Goal: Find specific page/section: Find specific page/section

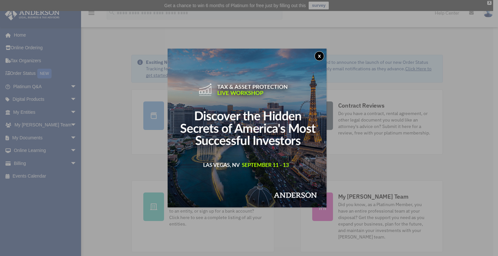
click at [124, 91] on div "x" at bounding box center [249, 128] width 498 height 256
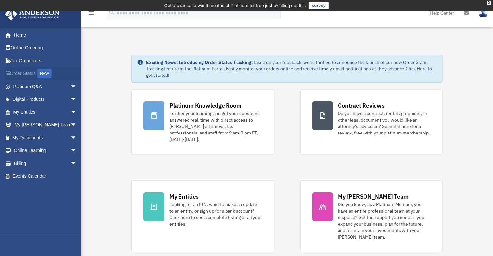
click at [31, 73] on link "Order Status NEW" at bounding box center [46, 73] width 82 height 13
click at [33, 137] on link "My Documents arrow_drop_down" at bounding box center [46, 137] width 82 height 13
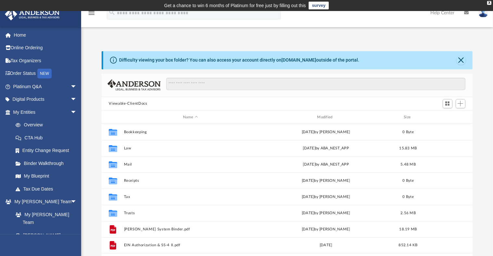
scroll to position [142, 365]
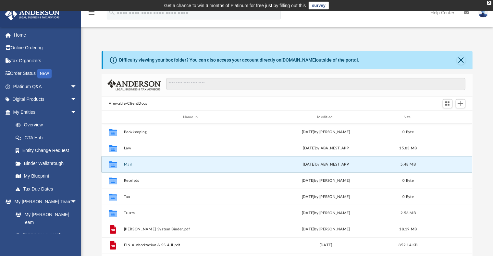
click at [129, 165] on button "Mail" at bounding box center [190, 165] width 133 height 4
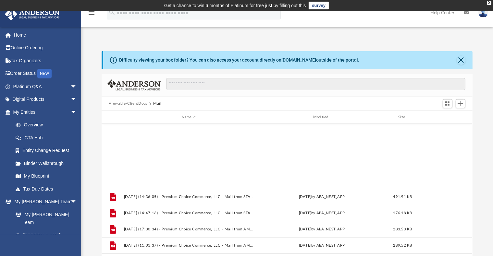
scroll to position [109, 0]
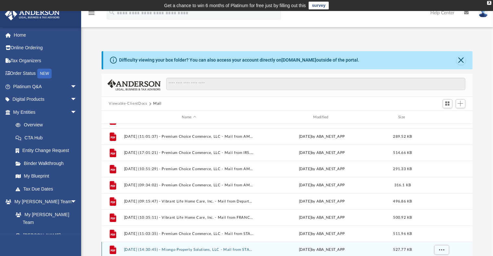
click at [112, 250] on icon "grid" at bounding box center [113, 250] width 6 height 8
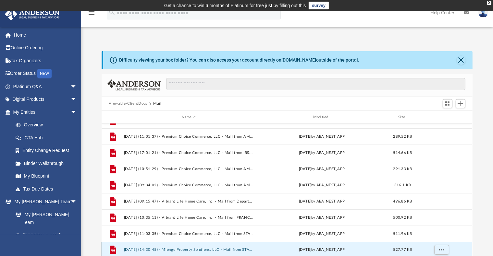
click at [114, 251] on icon "grid" at bounding box center [113, 251] width 5 height 2
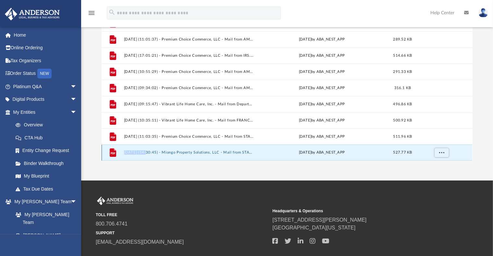
scroll to position [138, 0]
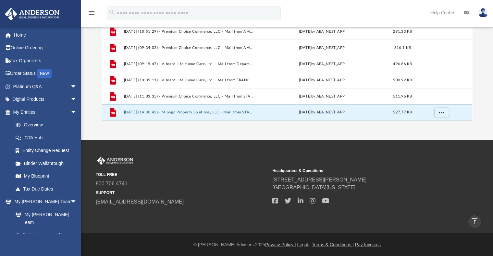
click at [133, 129] on div "App blm_home_business@yahoo.com Sign Out blm_home_business@yahoo.com Home Onlin…" at bounding box center [246, 6] width 493 height 267
click at [114, 114] on icon "grid" at bounding box center [113, 112] width 6 height 8
click at [114, 113] on icon "grid" at bounding box center [113, 112] width 6 height 8
click at [217, 114] on button "2025.08.11 (14:30:45) - Miongo Property Solutions, LLC - Mail from STATE OF CAL…" at bounding box center [189, 113] width 130 height 4
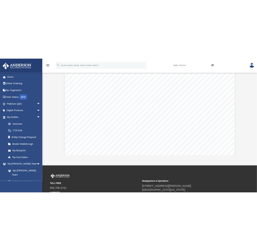
scroll to position [142, 365]
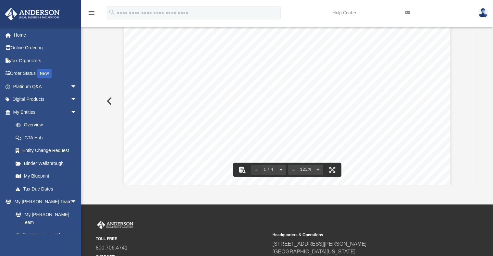
click at [240, 169] on button "File preview" at bounding box center [242, 170] width 14 height 14
click at [242, 169] on button "File preview" at bounding box center [242, 170] width 14 height 14
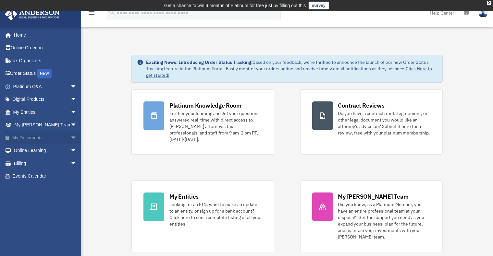
click at [27, 136] on link "My Documents arrow_drop_down" at bounding box center [46, 137] width 82 height 13
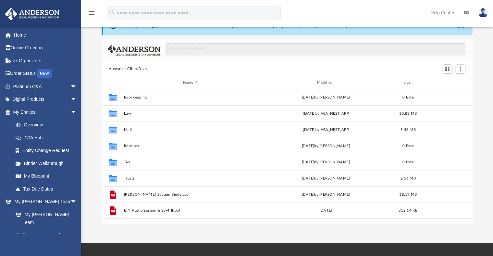
scroll to position [35, 0]
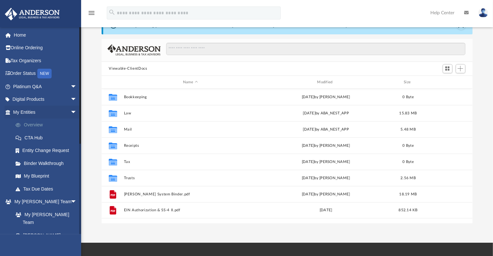
click at [37, 124] on link "Overview" at bounding box center [48, 125] width 78 height 13
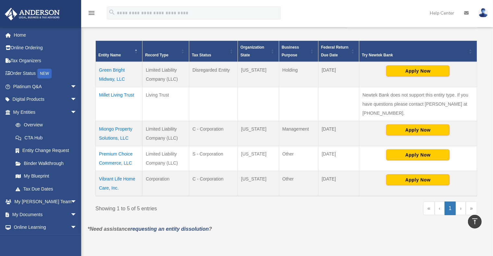
scroll to position [140, 0]
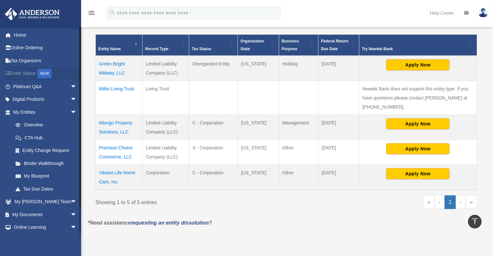
click at [48, 74] on div "NEW" at bounding box center [44, 74] width 14 height 10
